Goal: Information Seeking & Learning: Learn about a topic

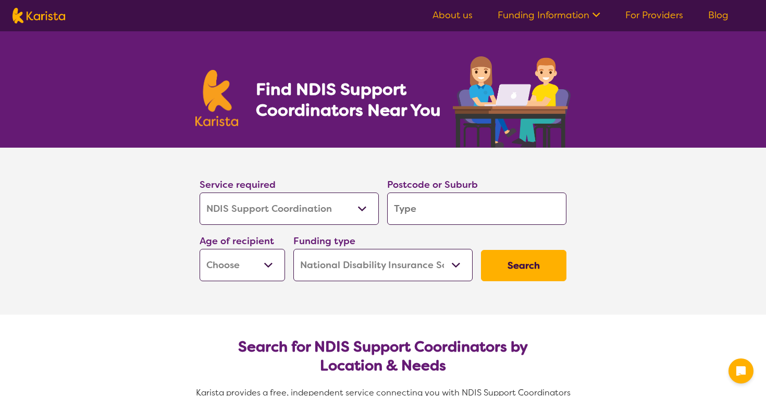
select select "NDIS Support Coordination"
select select "NDIS"
select select "NDIS Support Coordination"
select select "NDIS"
click at [316, 213] on select "Allied Health Assistant Assessment ([MEDICAL_DATA] or [MEDICAL_DATA]) Behaviour…" at bounding box center [289, 208] width 179 height 32
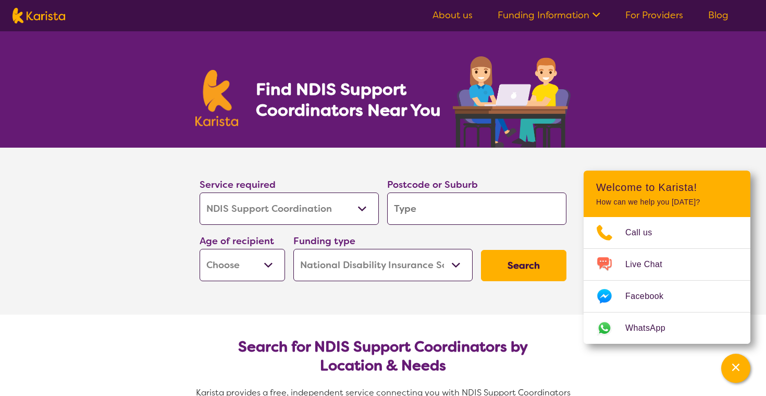
click at [458, 213] on input "search" at bounding box center [476, 208] width 179 height 32
type input "6"
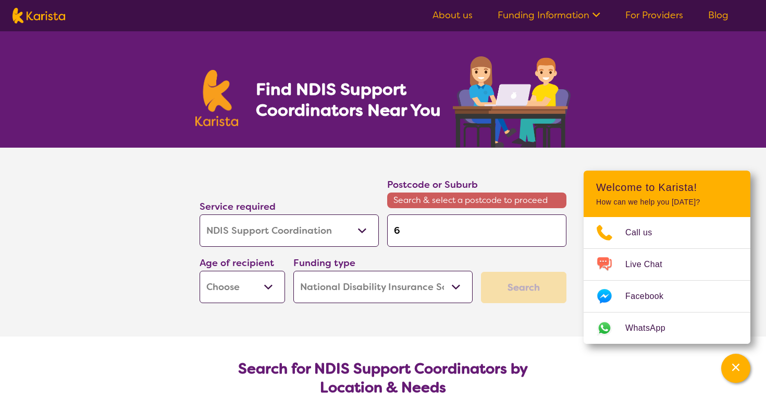
type input "60"
type input "606"
type input "6065"
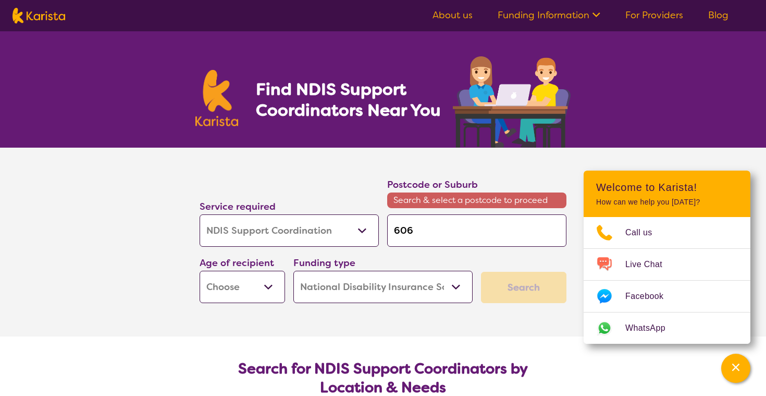
type input "6065"
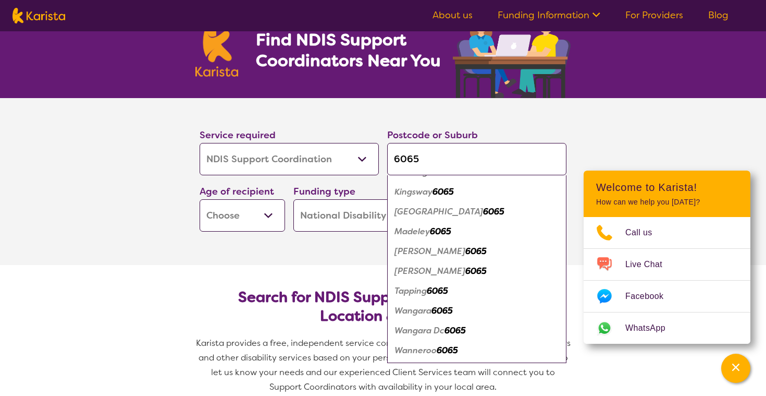
scroll to position [43, 0]
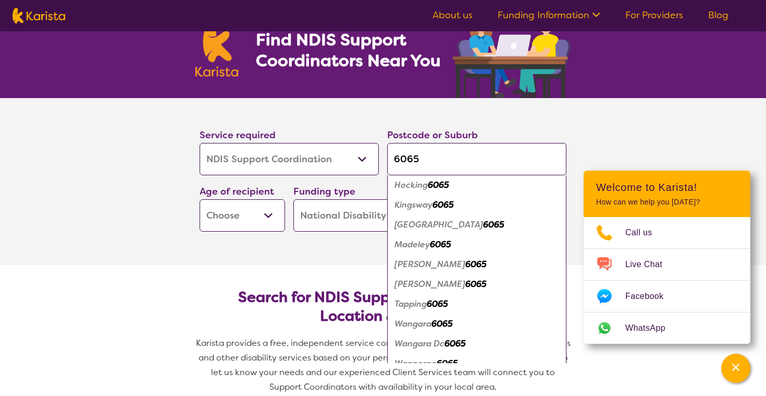
click at [445, 327] on em "6065" at bounding box center [442, 323] width 21 height 11
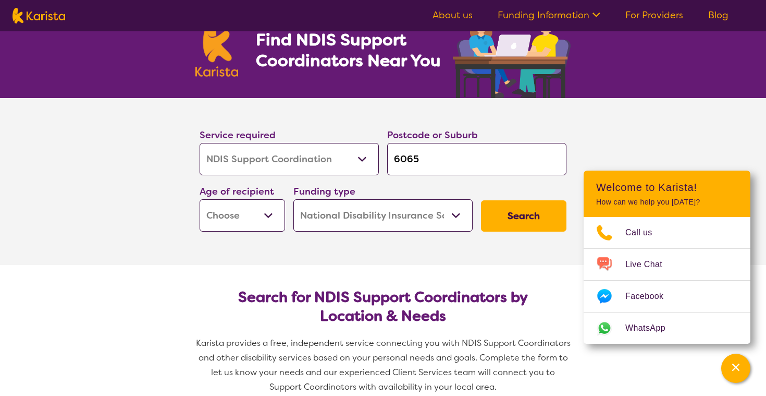
click at [435, 159] on input "6065" at bounding box center [476, 159] width 179 height 32
type input "606"
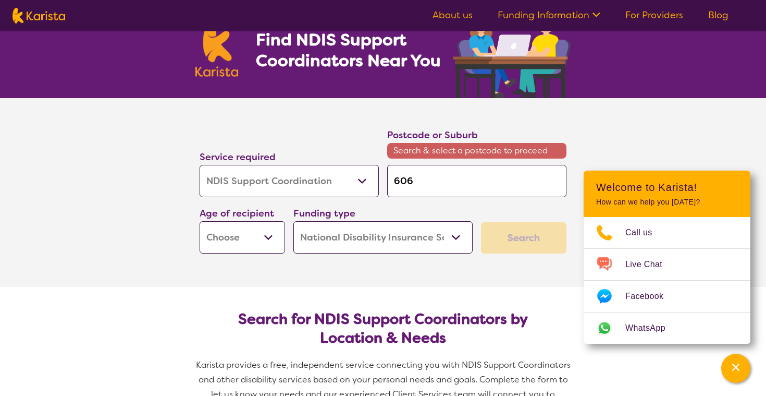
type input "60"
type input "6"
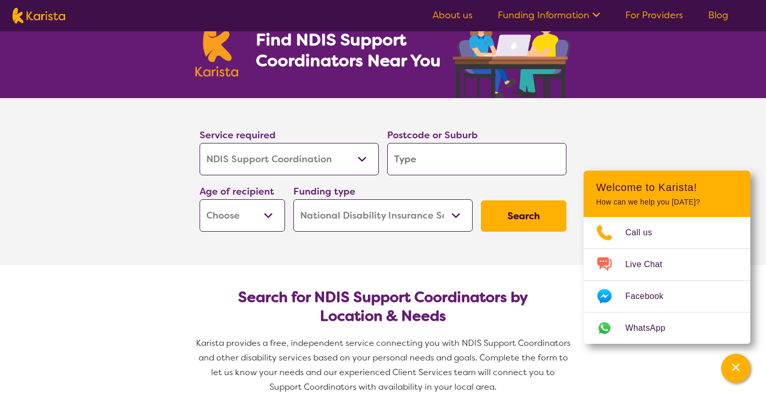
type input "b"
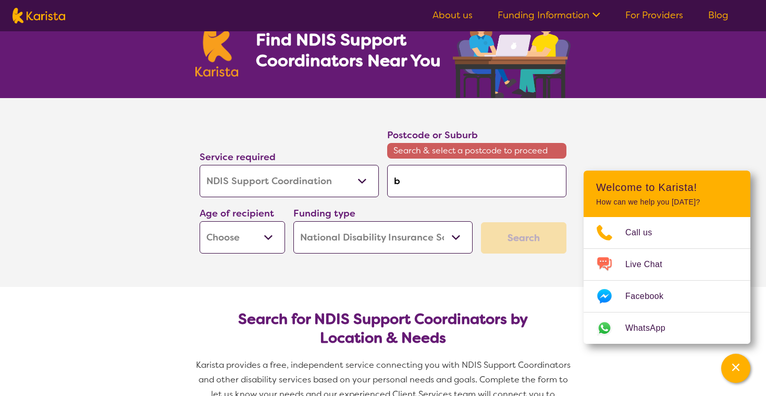
type input "ba"
type input "bay"
type input "bays"
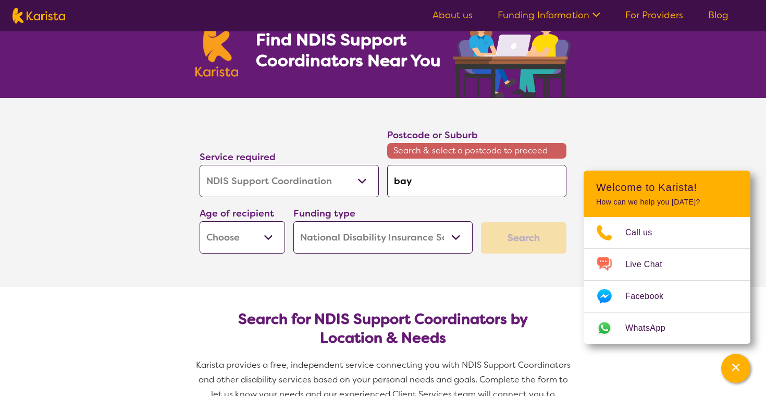
type input "bays"
type input "baysw"
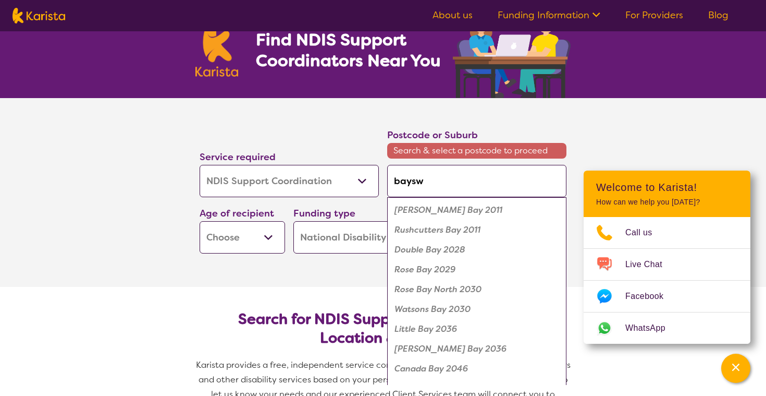
type input "bayswa"
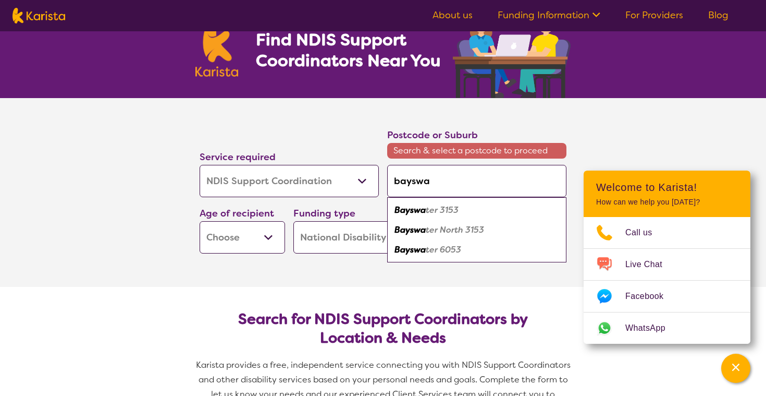
click at [458, 250] on em "ter 6053" at bounding box center [443, 249] width 35 height 11
type input "6053"
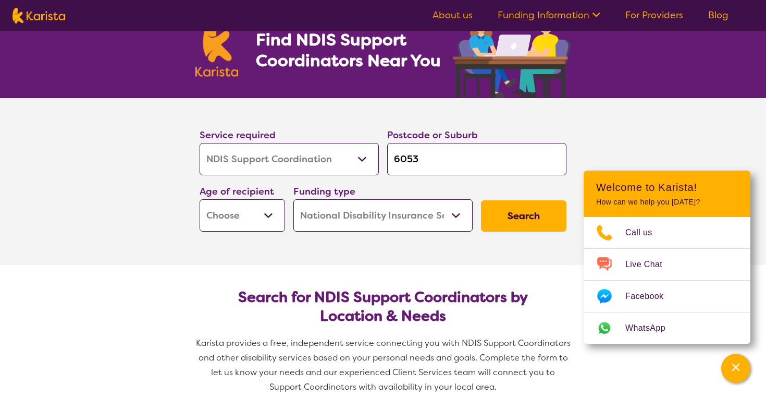
click at [266, 220] on select "Early Childhood - 0 to 9 Child - 10 to 11 Adolescent - 12 to 17 Adult - 18 to 6…" at bounding box center [243, 215] width 86 height 32
select select "AD"
click at [200, 199] on select "Early Childhood - 0 to 9 Child - 10 to 11 Adolescent - 12 to 17 Adult - 18 to 6…" at bounding box center [243, 215] width 86 height 32
select select "AD"
click at [386, 211] on select "Home Care Package (HCP) National Disability Insurance Scheme (NDIS) I don't know" at bounding box center [383, 215] width 179 height 32
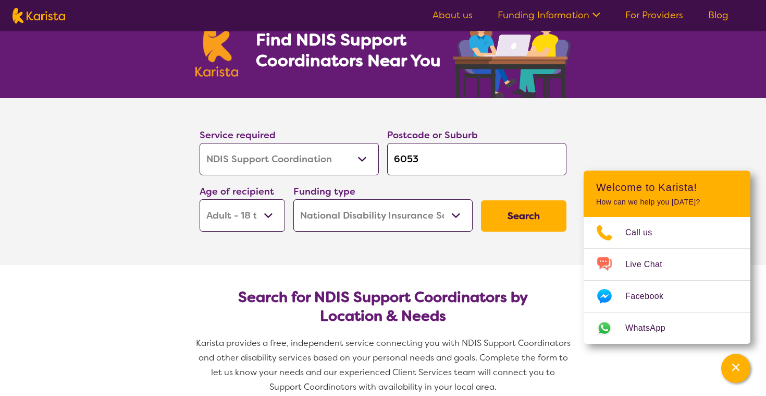
click at [294, 199] on select "Home Care Package (HCP) National Disability Insurance Scheme (NDIS) I don't know" at bounding box center [383, 215] width 179 height 32
click at [535, 194] on div "Service required Allied Health Assistant Assessment ([MEDICAL_DATA] or [MEDICAL…" at bounding box center [383, 179] width 375 height 113
click at [535, 214] on button "Search" at bounding box center [524, 215] width 86 height 31
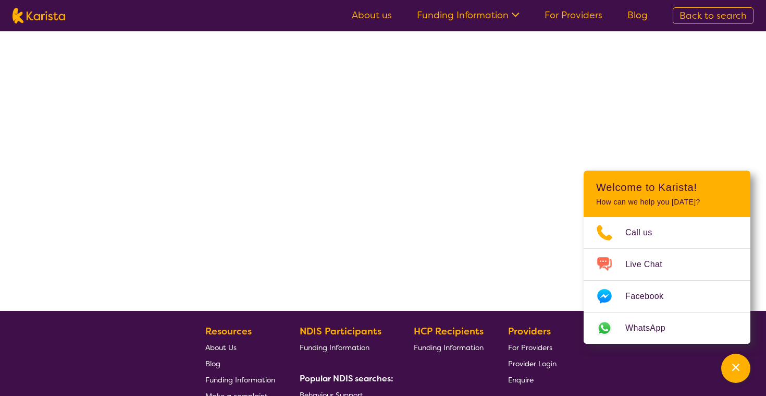
select select "by_score"
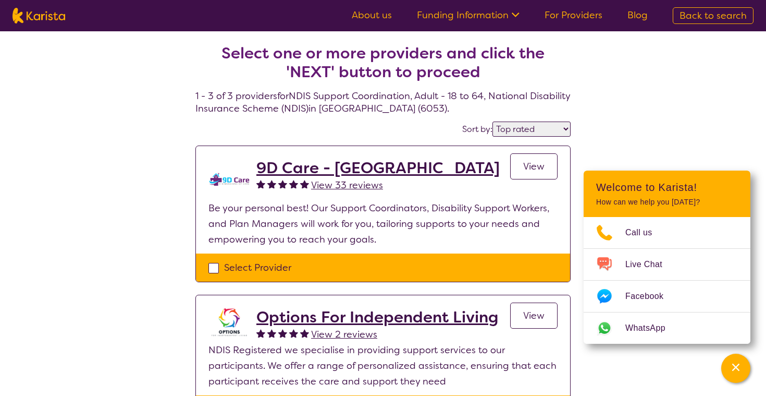
click at [332, 167] on h2 "9D Care - [GEOGRAPHIC_DATA]" at bounding box center [378, 168] width 243 height 19
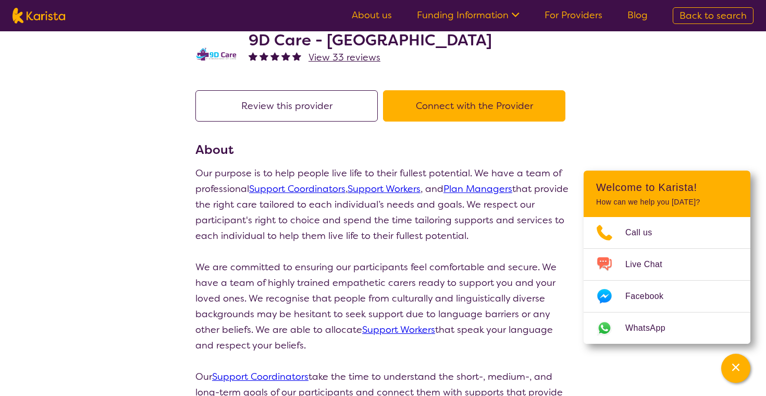
scroll to position [34, 0]
click at [309, 189] on link "Support Coordinators" at bounding box center [297, 188] width 96 height 13
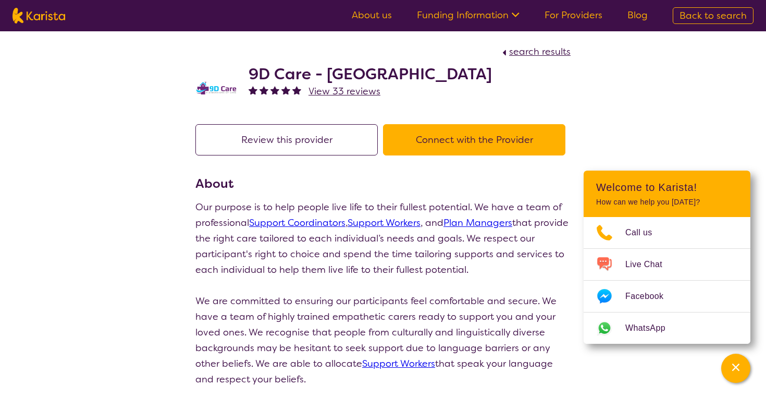
select select "by_score"
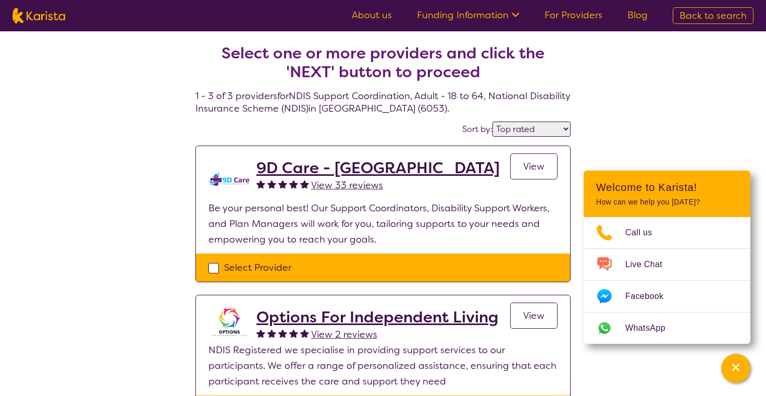
scroll to position [41, 0]
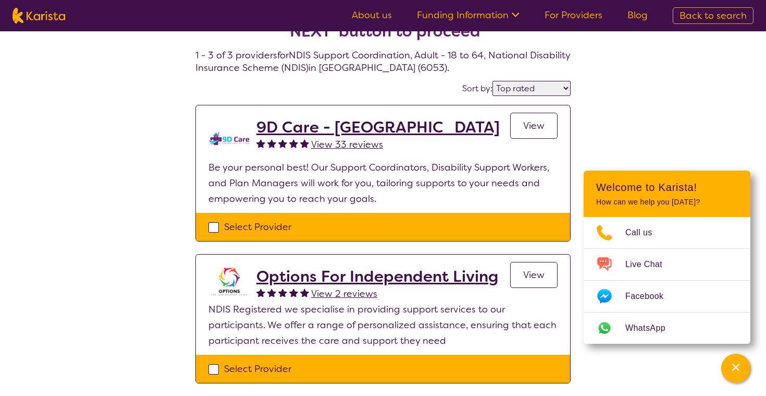
select select "NDIS Support Coordination"
select select "AD"
select select "NDIS"
select select "NDIS Support Coordination"
select select "AD"
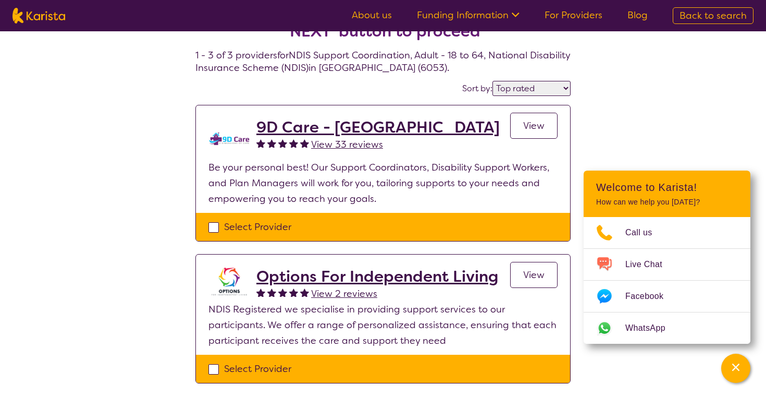
select select "NDIS"
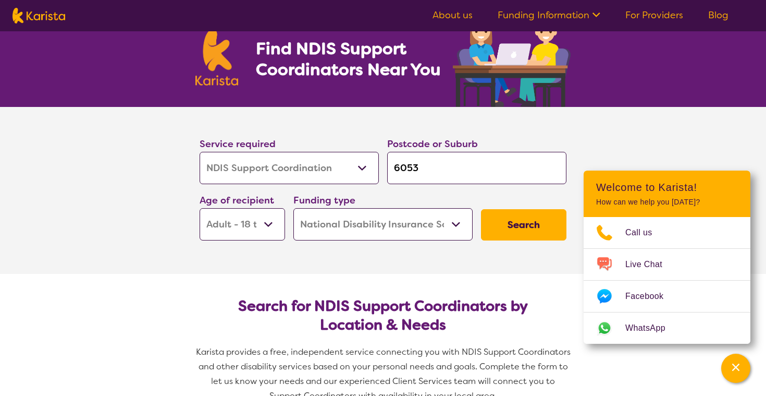
scroll to position [0, 0]
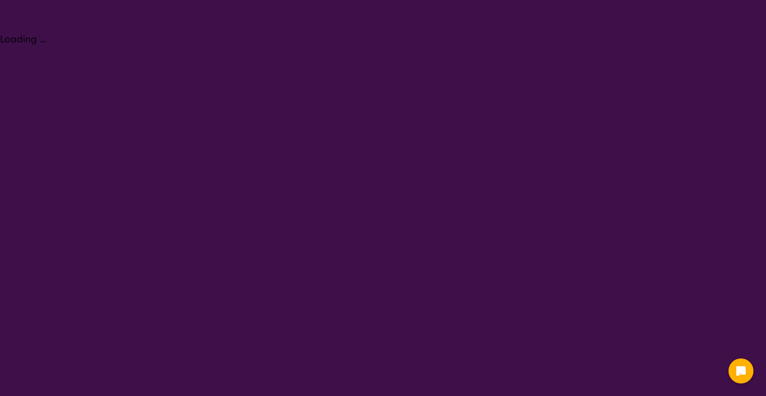
select select "NDIS Support Coordination"
select select "AD"
select select "NDIS"
select select "NDIS Support Coordination"
select select "AD"
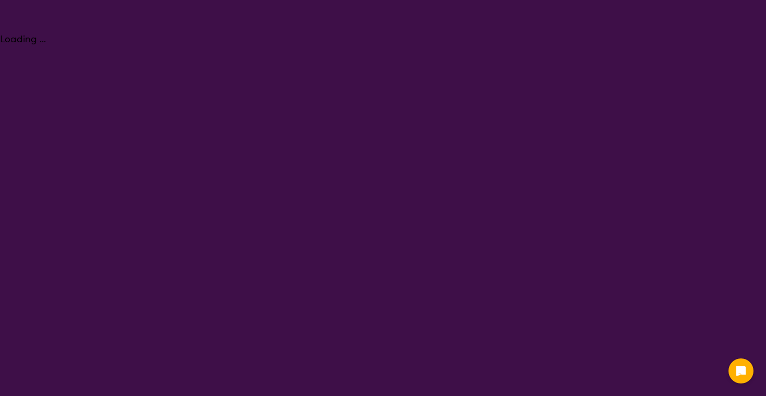
select select "NDIS"
